Goal: Find specific fact: Find specific fact

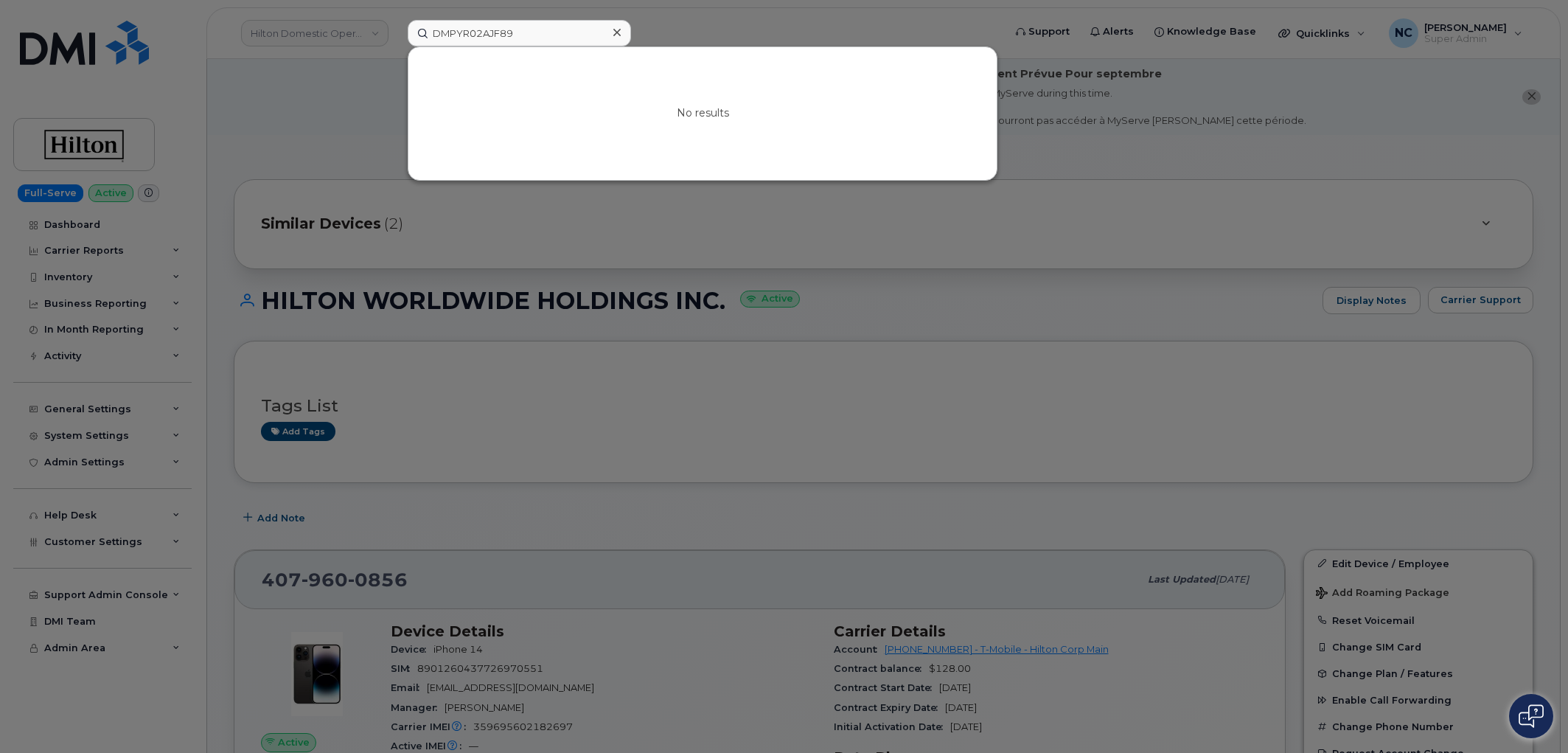
scroll to position [98, 0]
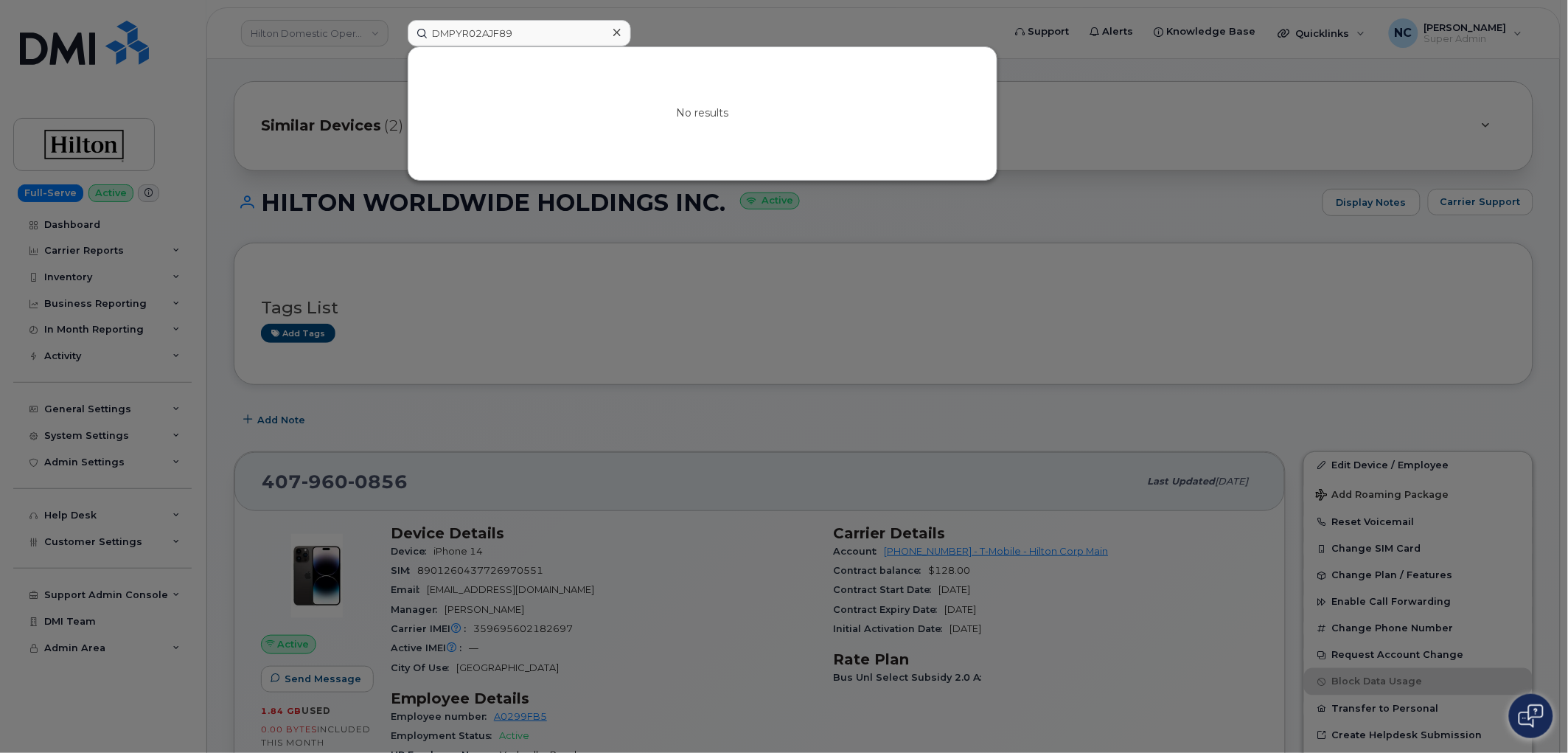
click at [494, 44] on input "DMPYR02AJF89" at bounding box center [519, 34] width 223 height 27
drag, startPoint x: 528, startPoint y: 37, endPoint x: 51, endPoint y: 2, distance: 478.3
click at [396, 20] on div "DMPYR02AJF89 No results" at bounding box center [701, 34] width 609 height 27
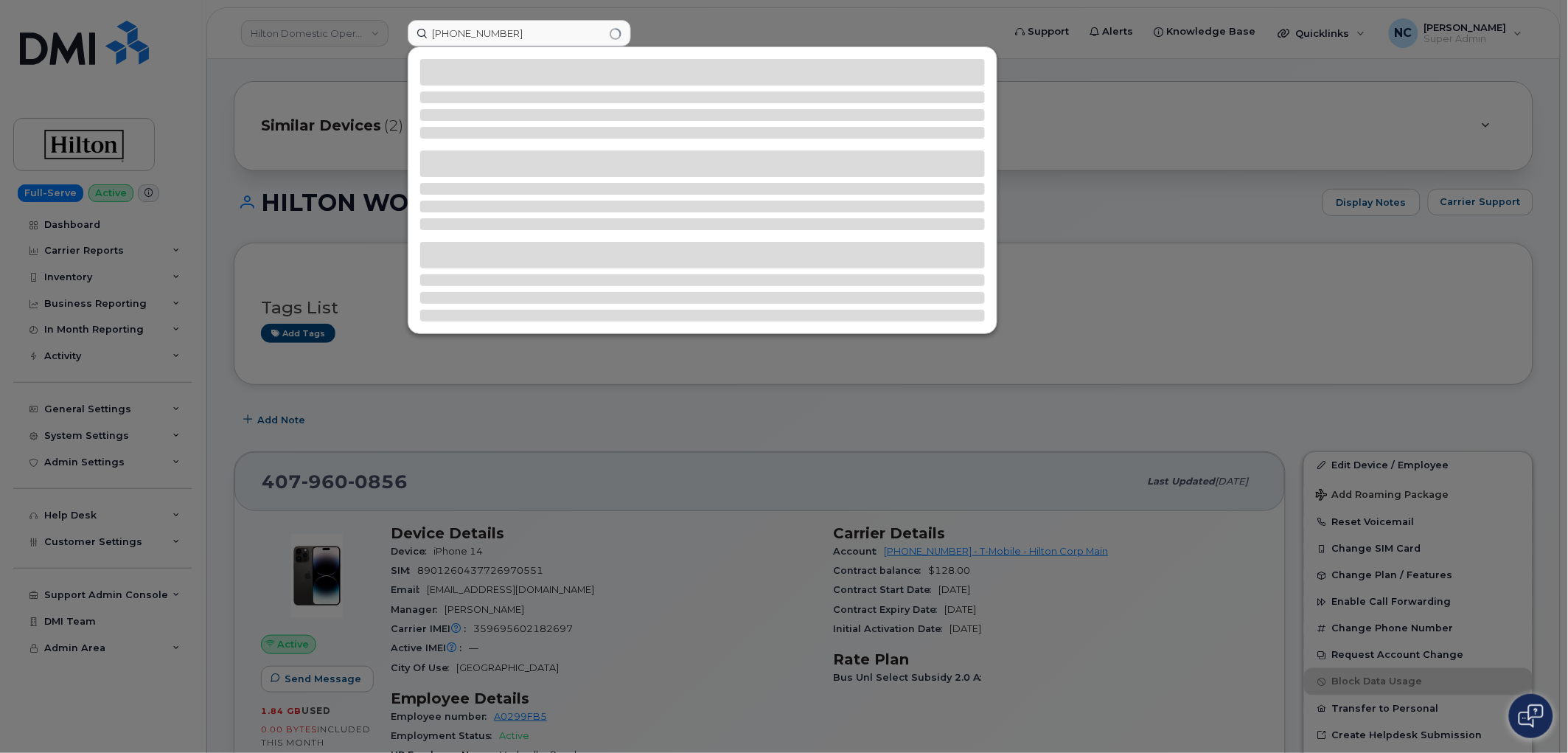
type input "[PHONE_NUMBER]"
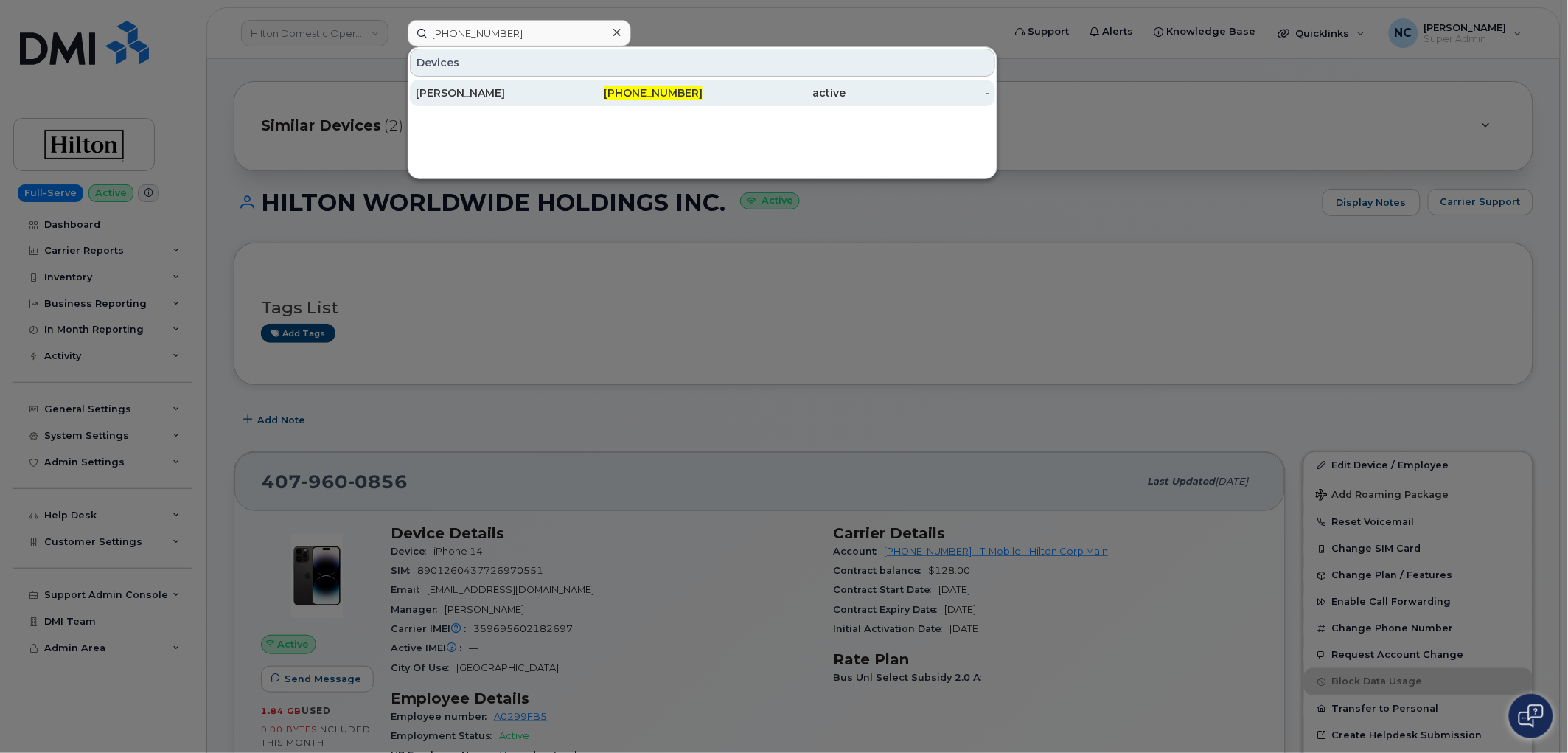
click at [702, 84] on div "[PHONE_NUMBER]" at bounding box center [774, 93] width 143 height 27
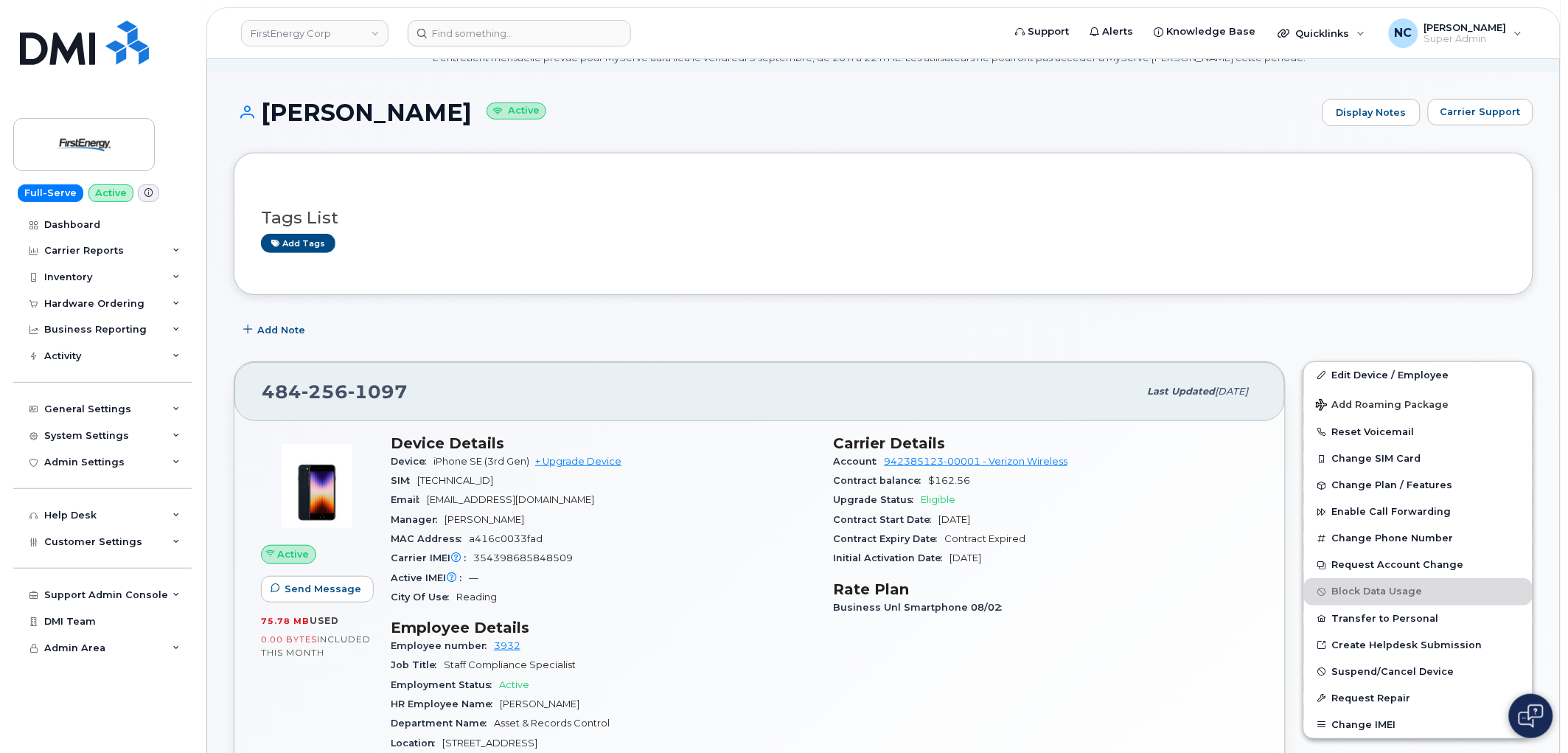
scroll to position [164, 0]
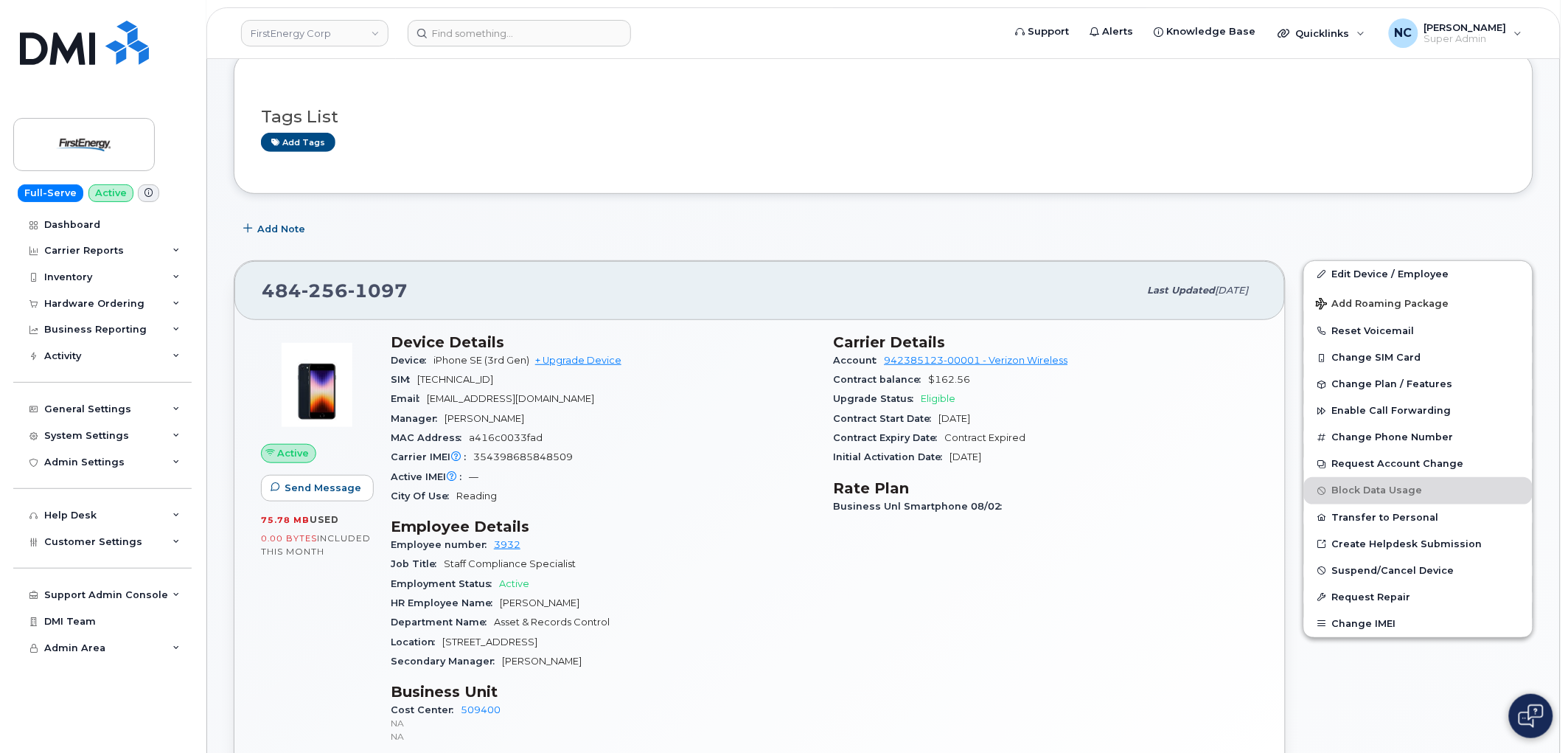
click at [573, 382] on div "SIM 89148000076504183709" at bounding box center [603, 379] width 425 height 19
drag, startPoint x: 576, startPoint y: 377, endPoint x: 421, endPoint y: 386, distance: 155.3
click at [421, 386] on div "SIM 89148000076504183709" at bounding box center [603, 379] width 425 height 19
drag, startPoint x: 597, startPoint y: 459, endPoint x: 471, endPoint y: 459, distance: 126.0
click at [471, 459] on div "Carrier IMEI Carrier IMEI is reported during the last billing cycle or change o…" at bounding box center [603, 457] width 425 height 19
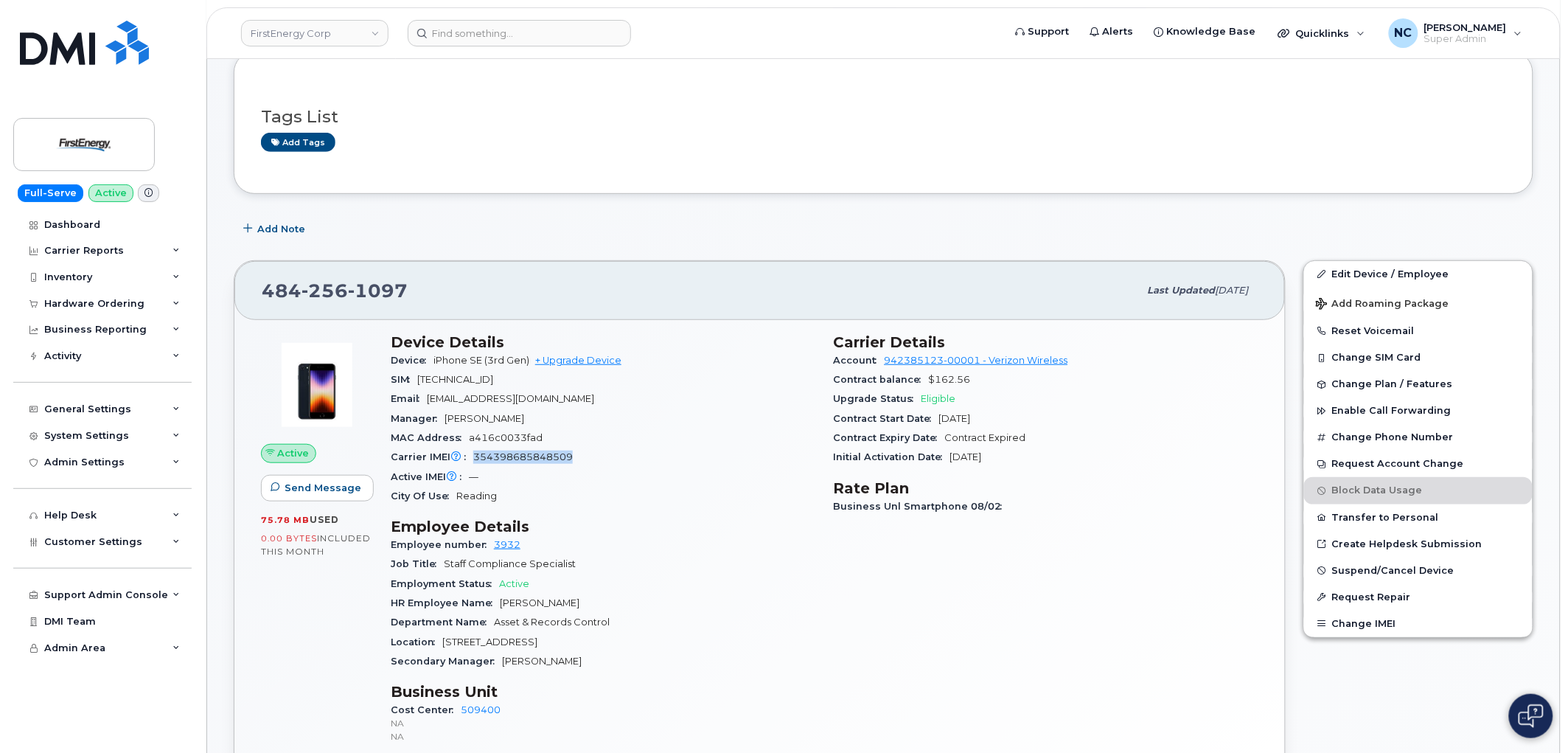
copy span "354398685848509"
